Goal: Navigation & Orientation: Find specific page/section

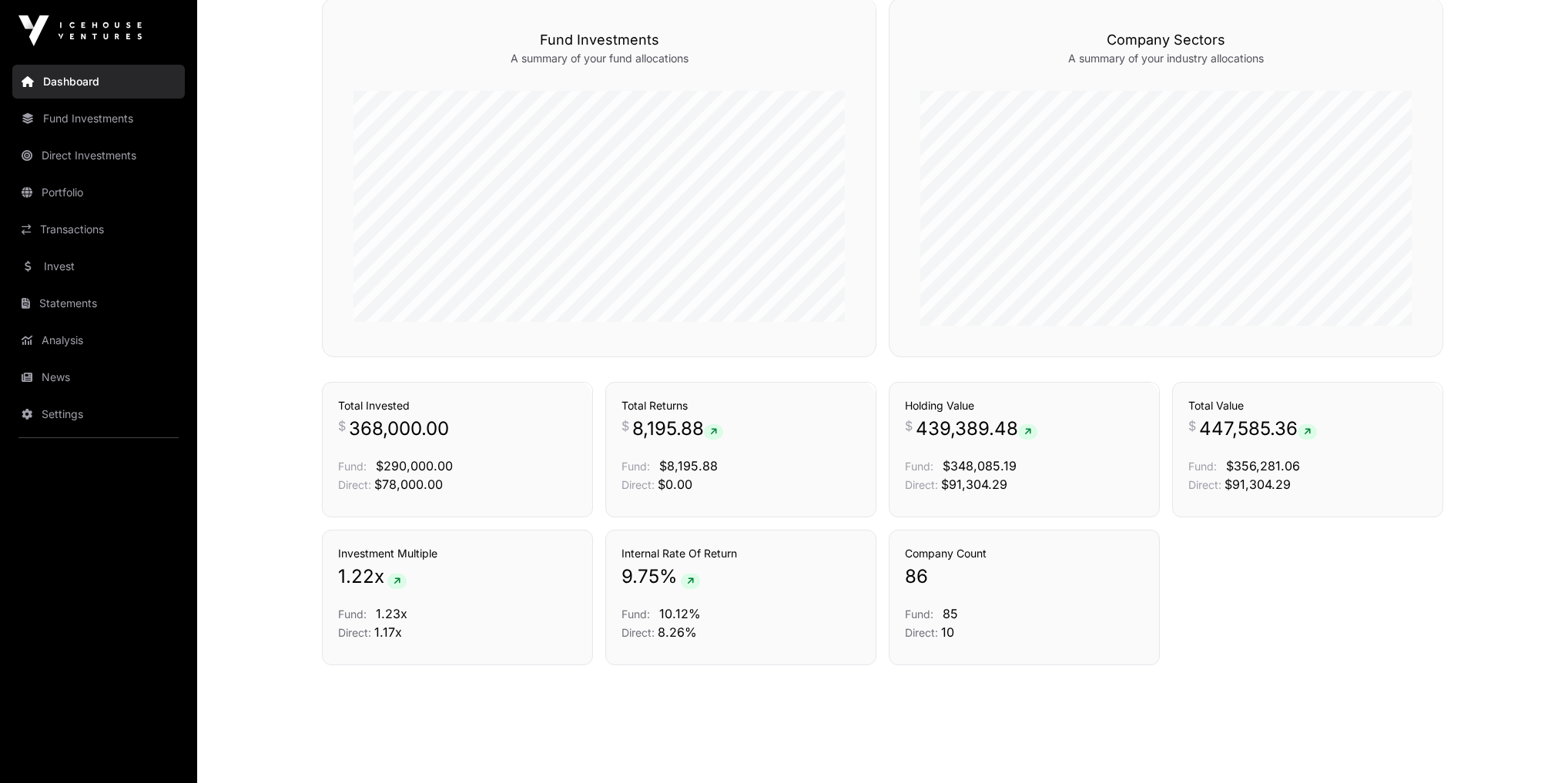
scroll to position [933, 0]
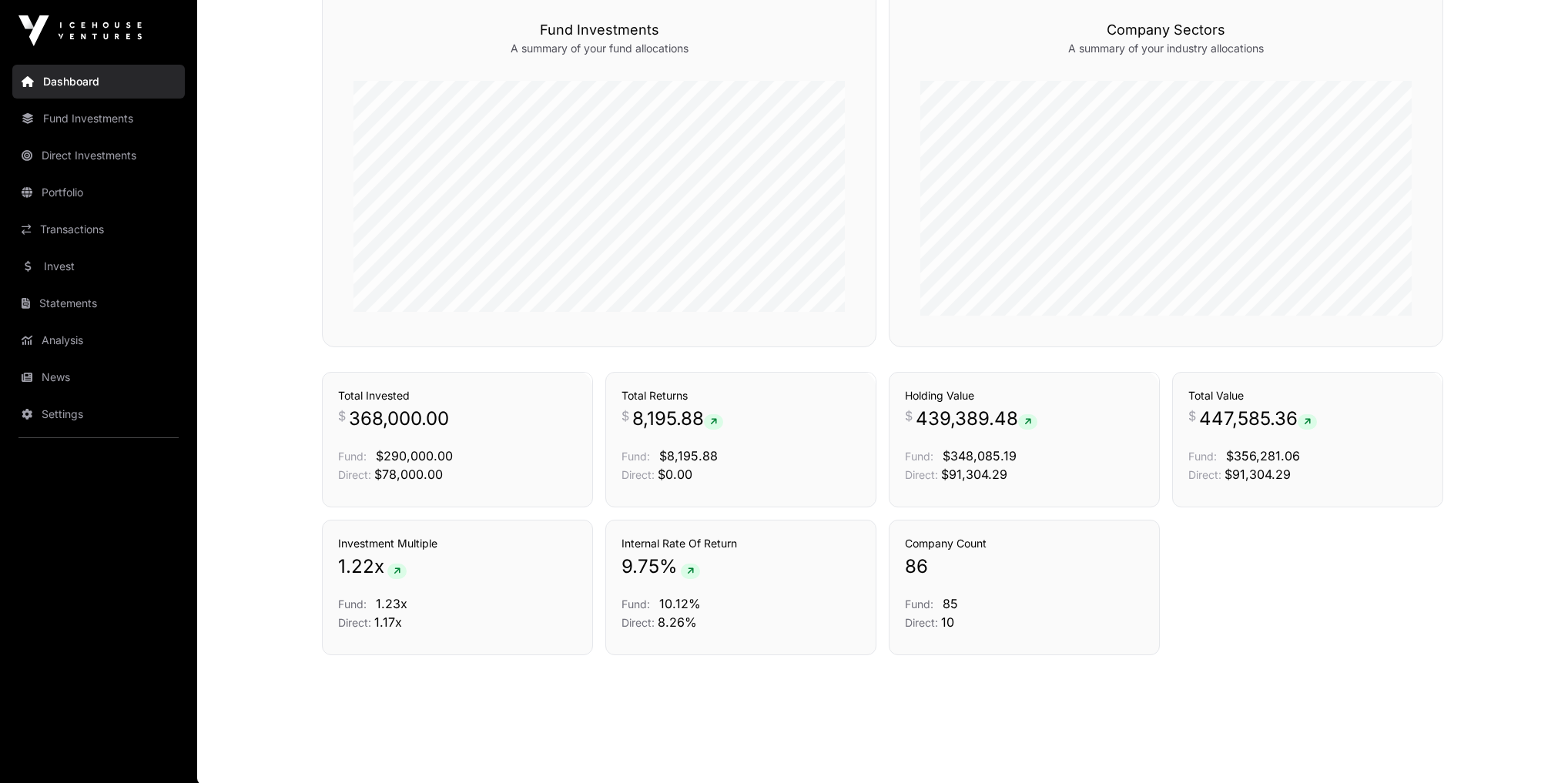
click at [85, 387] on link "News" at bounding box center [98, 377] width 173 height 34
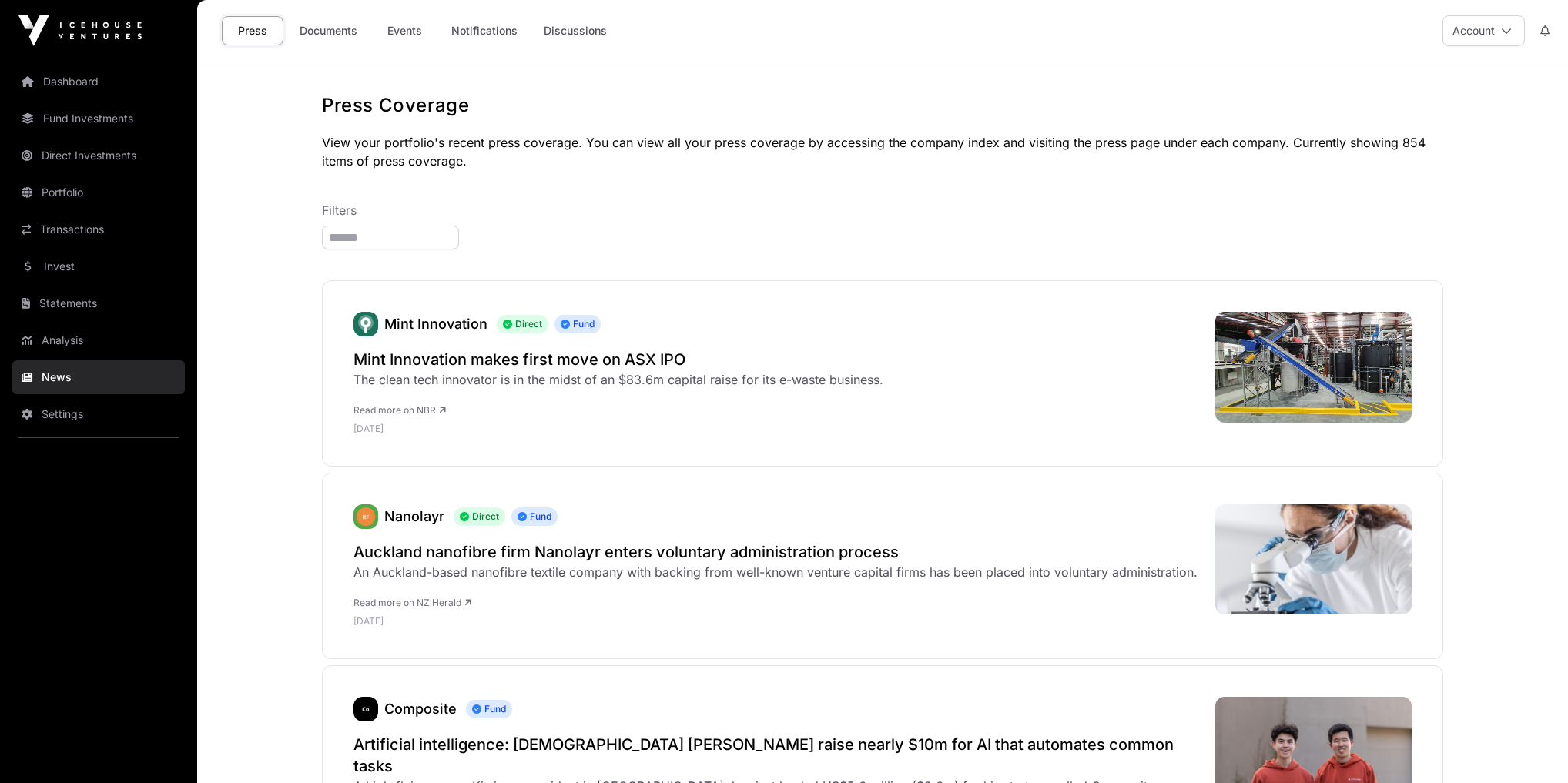
click at [91, 336] on link "Analysis" at bounding box center [98, 340] width 173 height 34
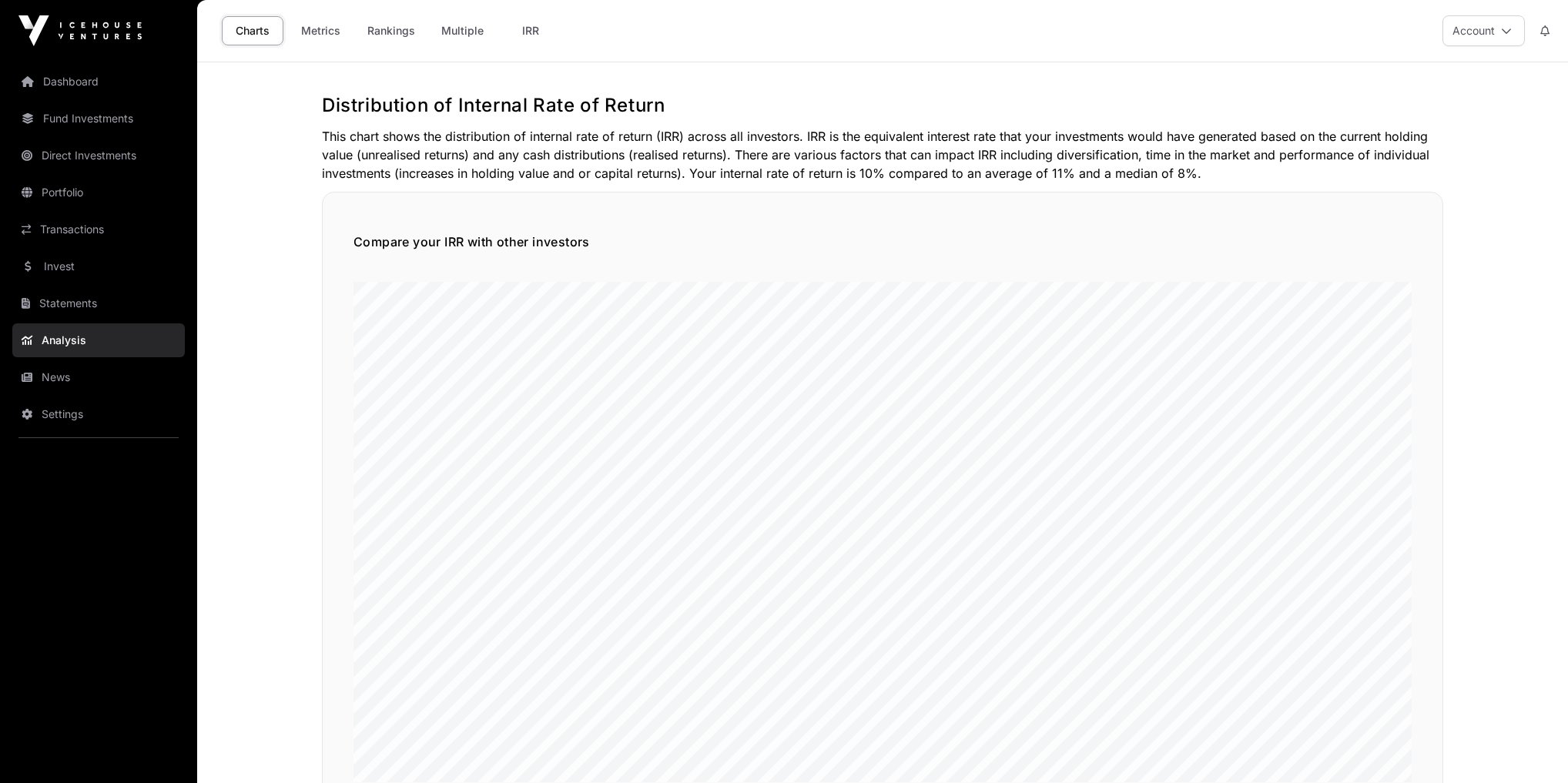
click at [62, 385] on link "News" at bounding box center [98, 377] width 173 height 34
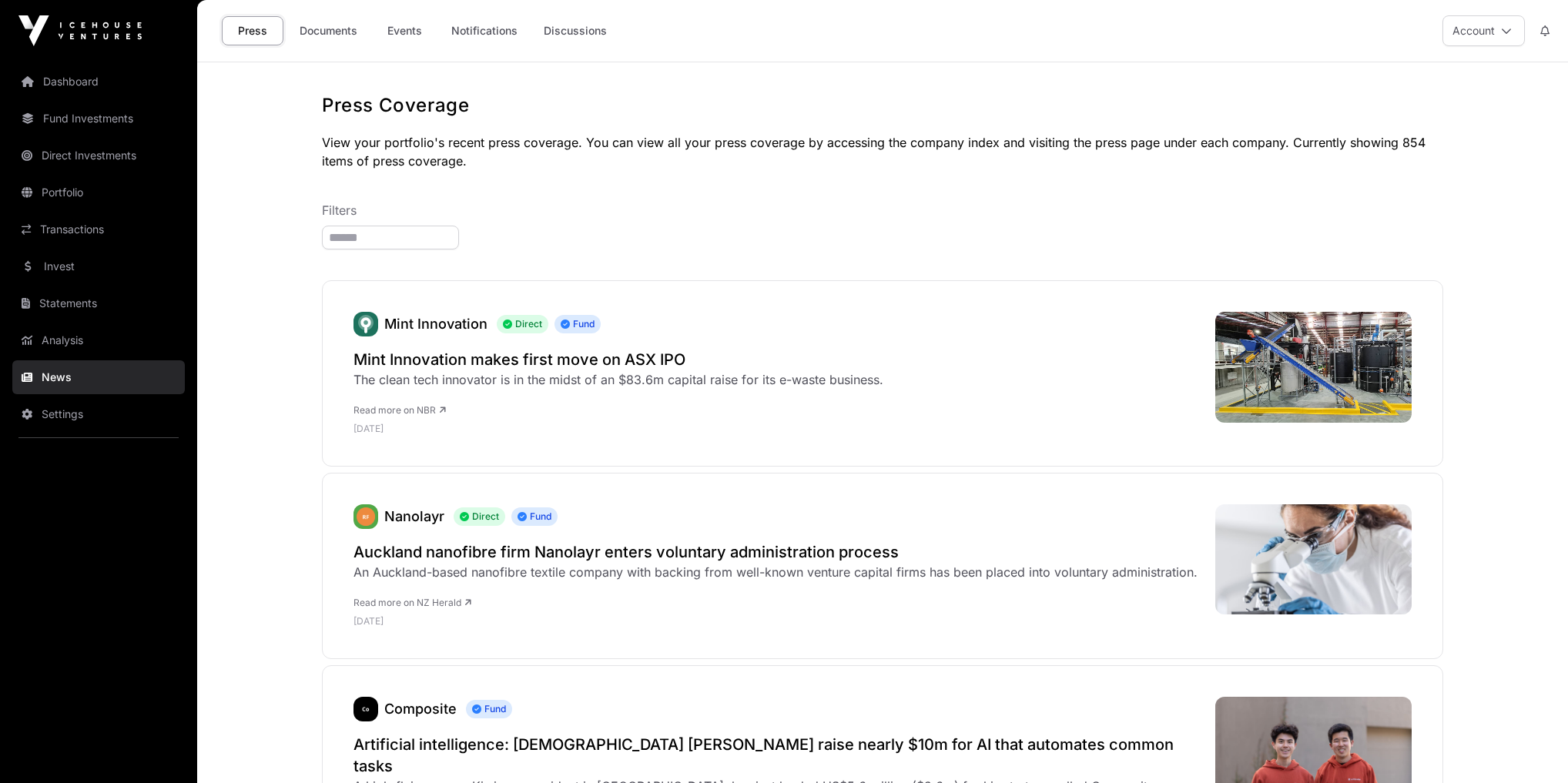
click at [396, 20] on link "Events" at bounding box center [404, 30] width 62 height 29
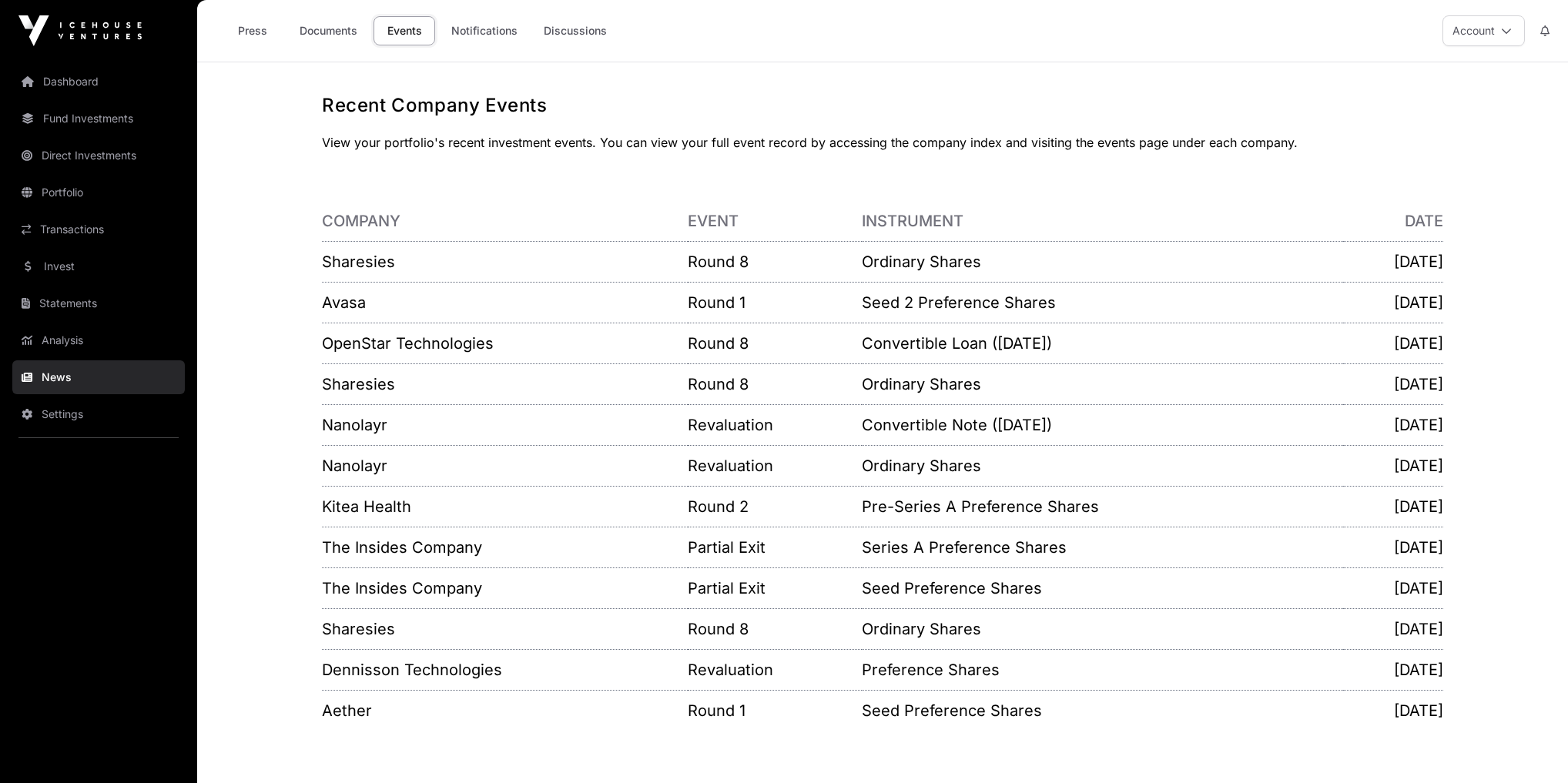
click at [55, 273] on link "Invest" at bounding box center [98, 266] width 173 height 34
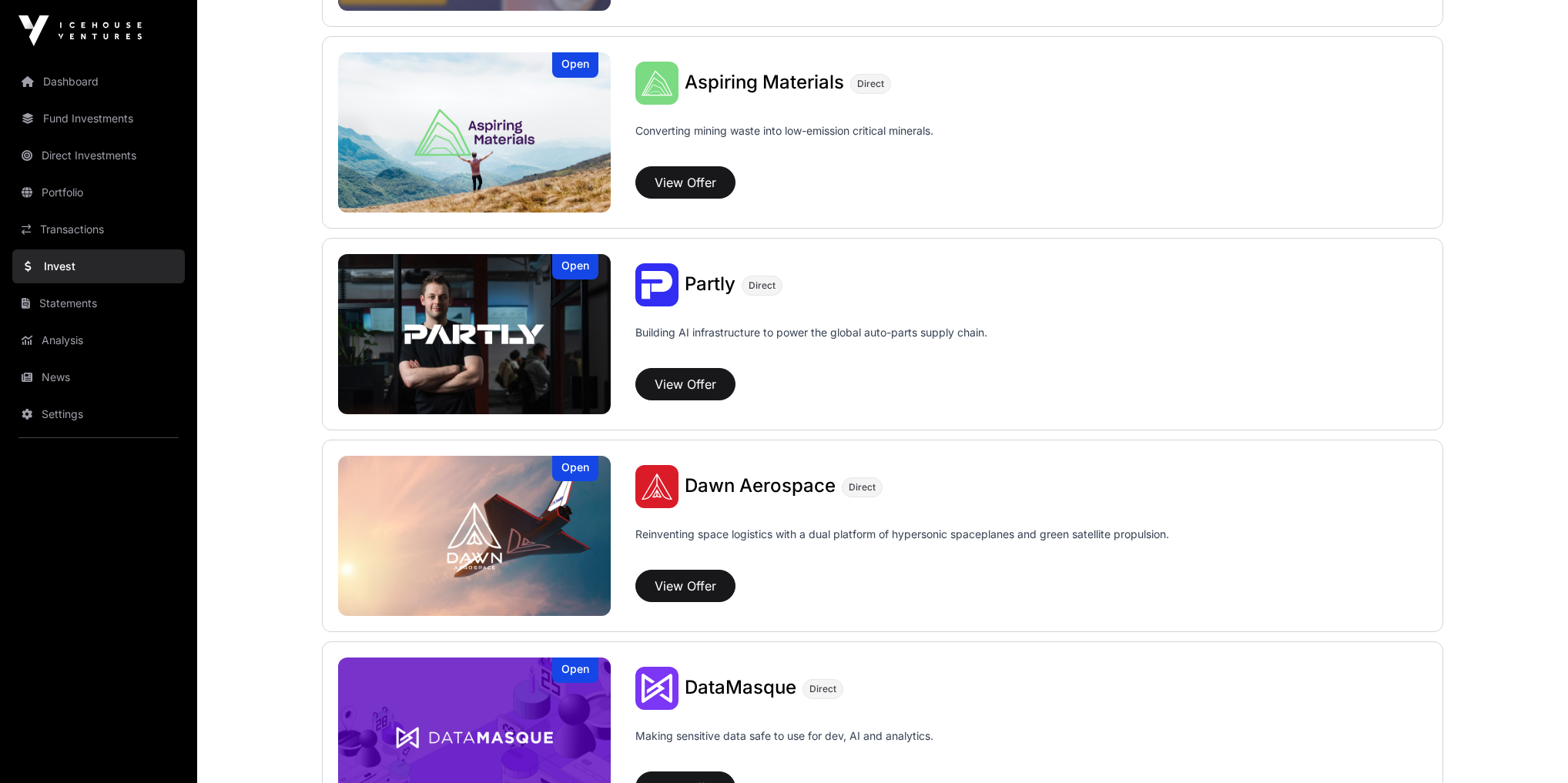
scroll to position [1294, 0]
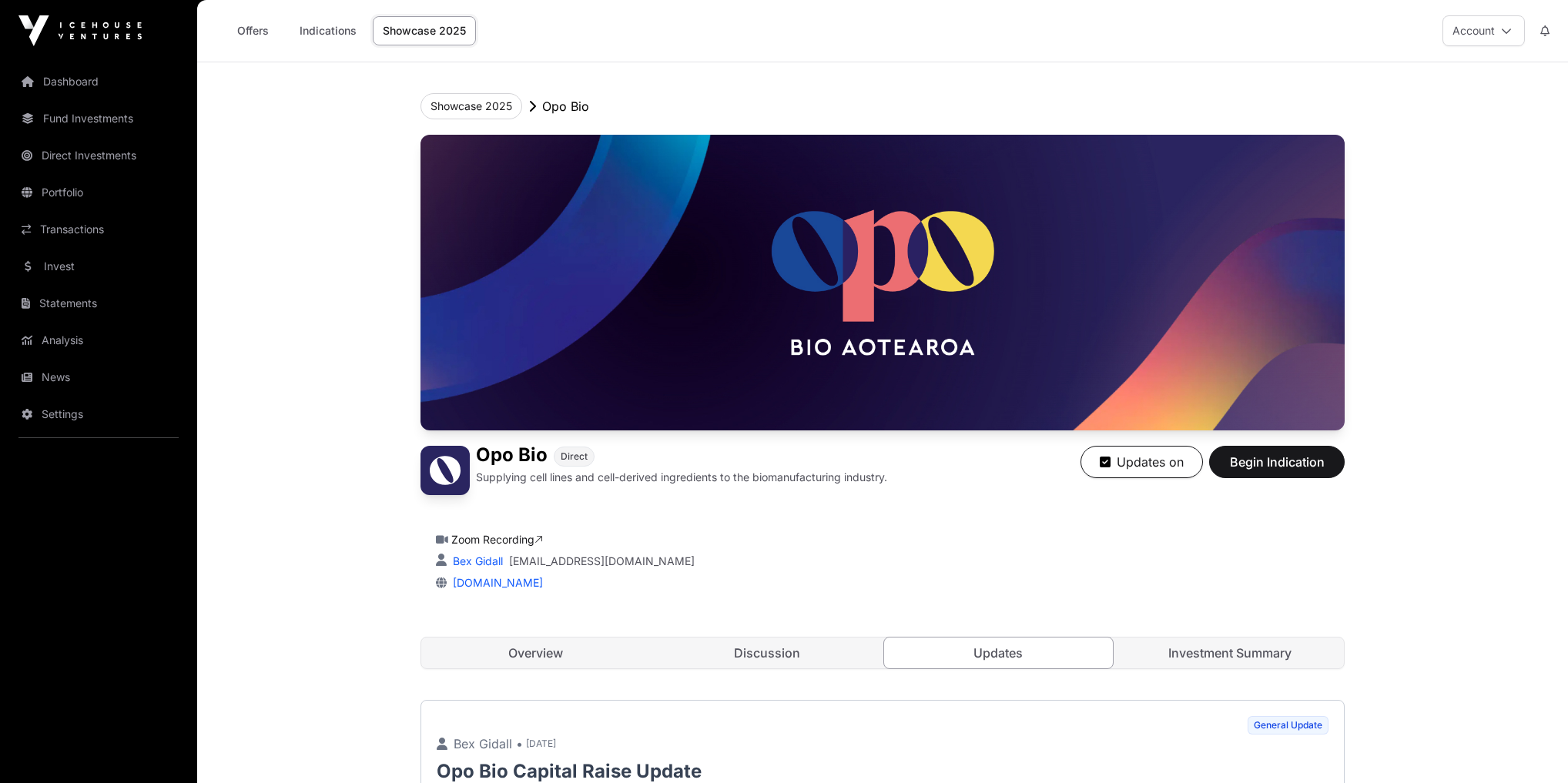
scroll to position [529, 0]
